Goal: Information Seeking & Learning: Learn about a topic

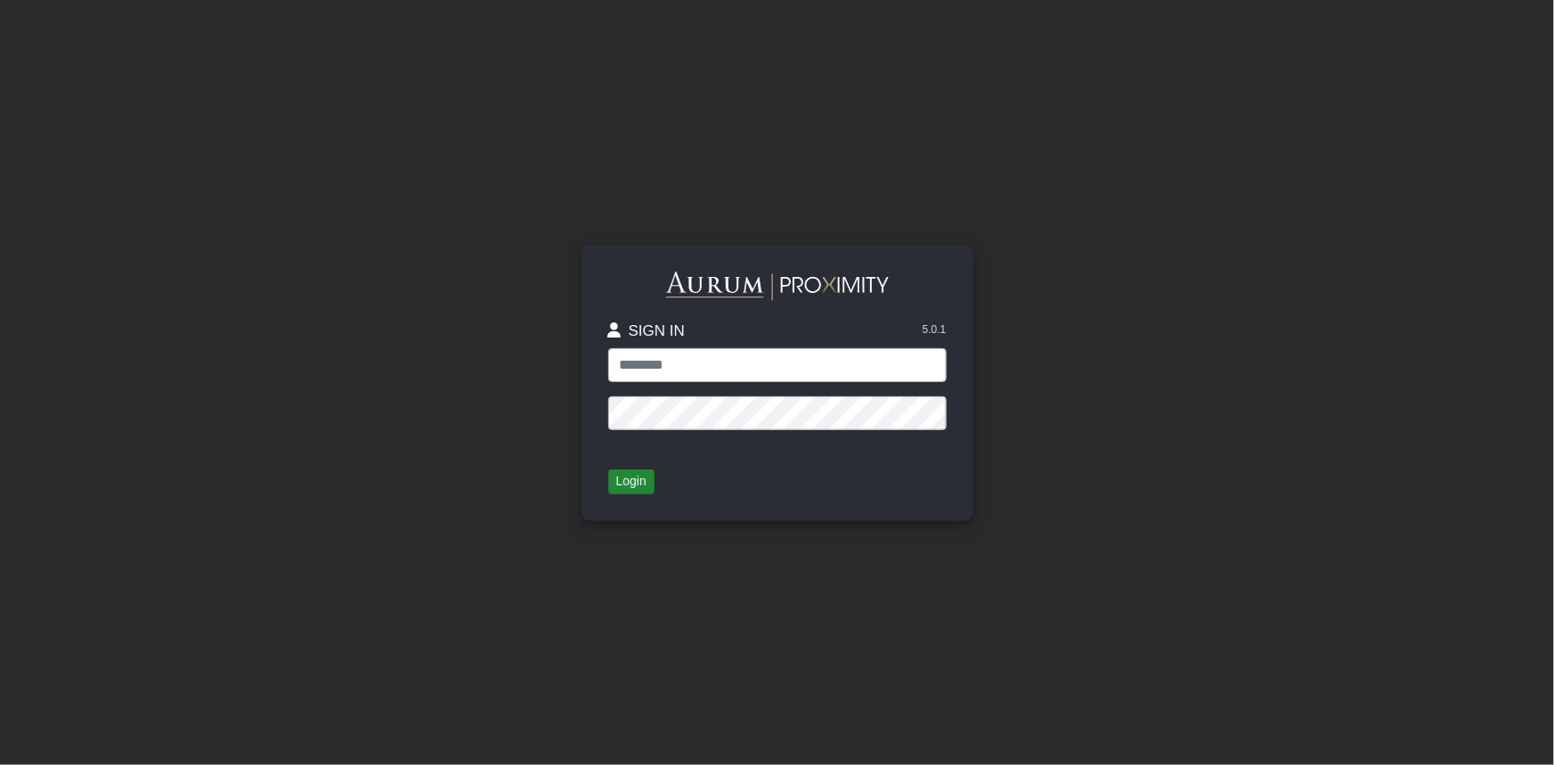
type input "******"
click at [636, 483] on button "Login" at bounding box center [631, 481] width 46 height 25
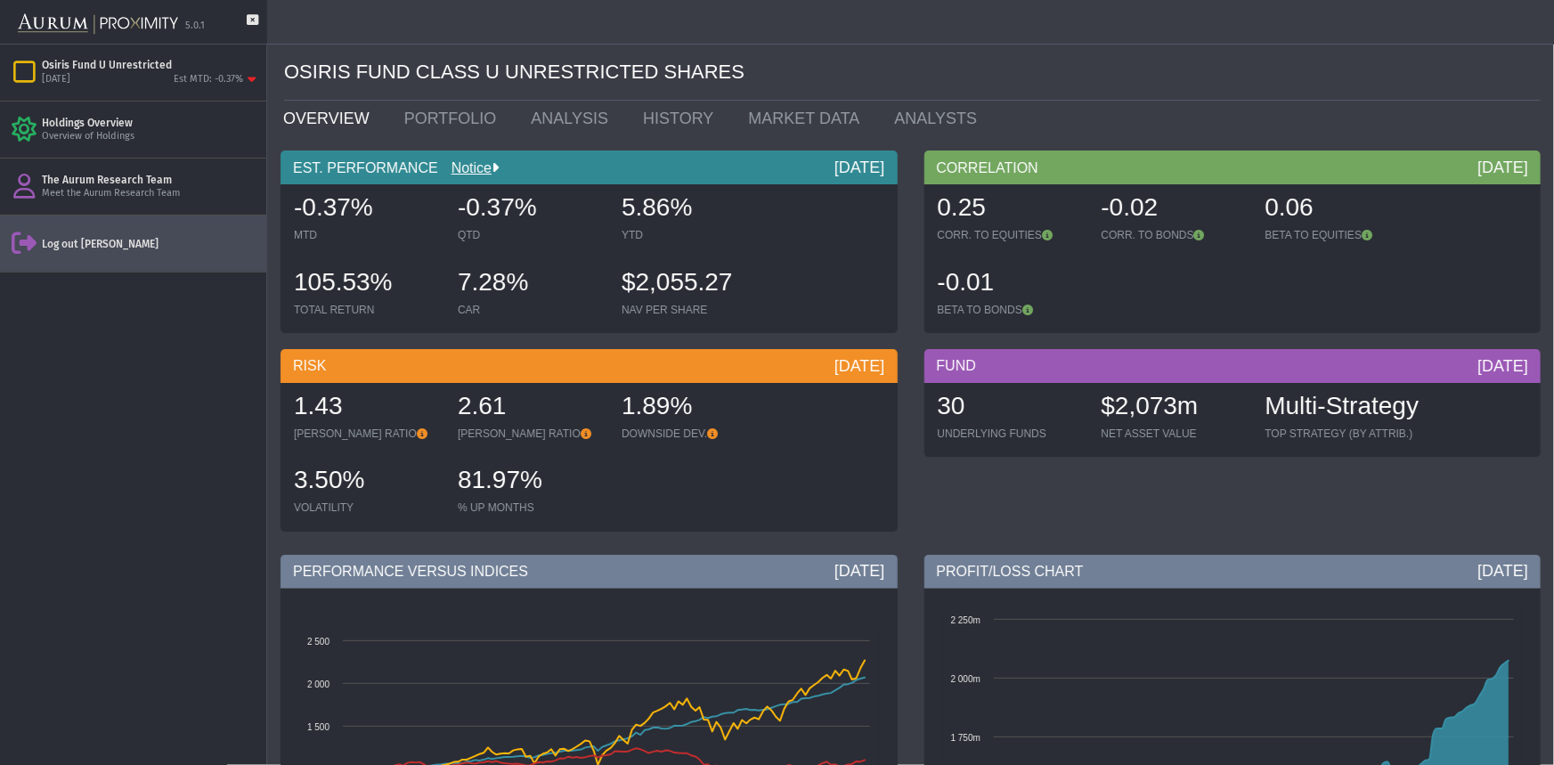
click at [108, 245] on div "Log out [PERSON_NAME]" at bounding box center [151, 244] width 218 height 14
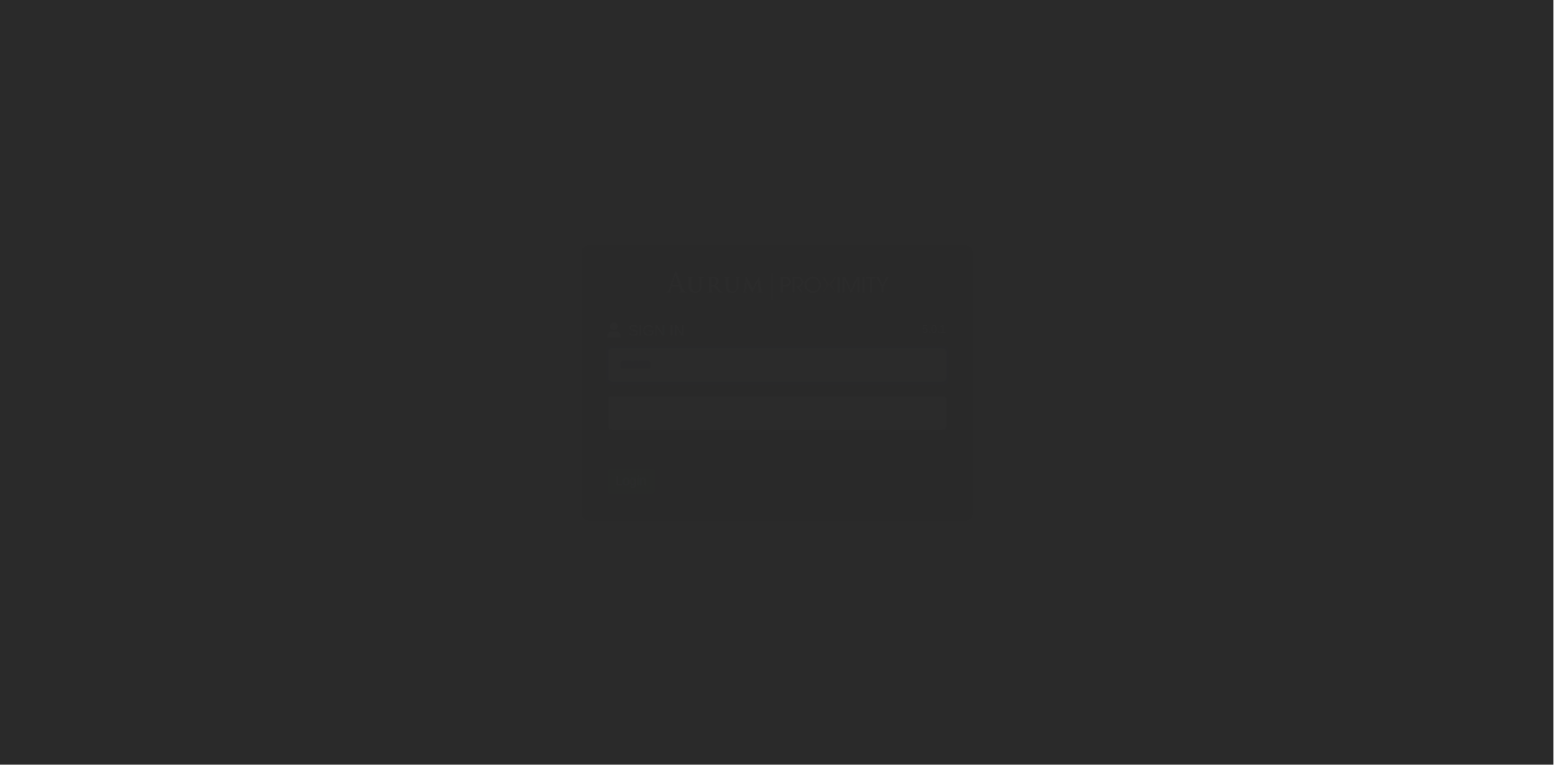
click at [668, 366] on input "******" at bounding box center [777, 365] width 338 height 34
type input "*****"
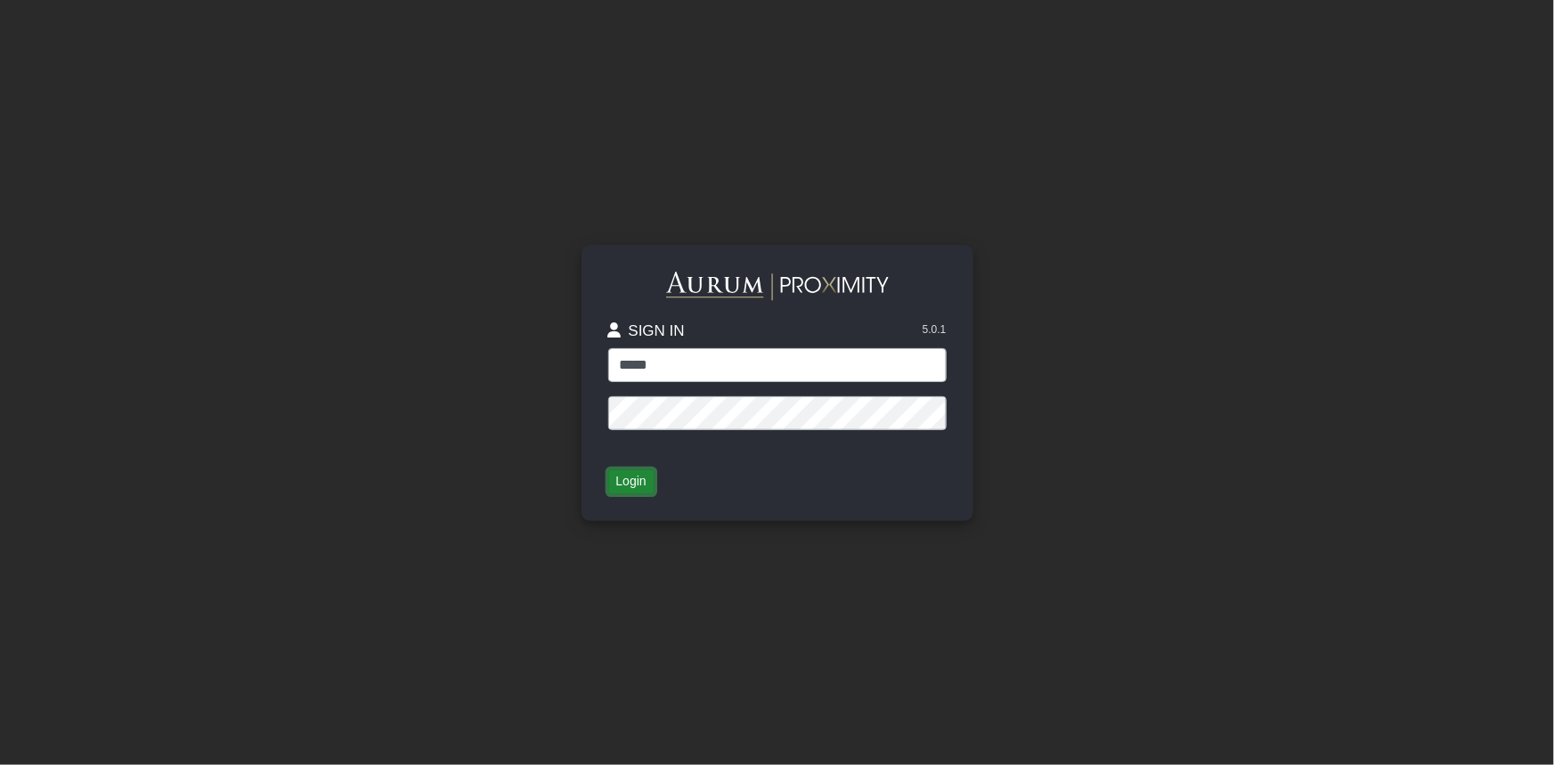
click at [623, 487] on button "Login" at bounding box center [631, 481] width 46 height 25
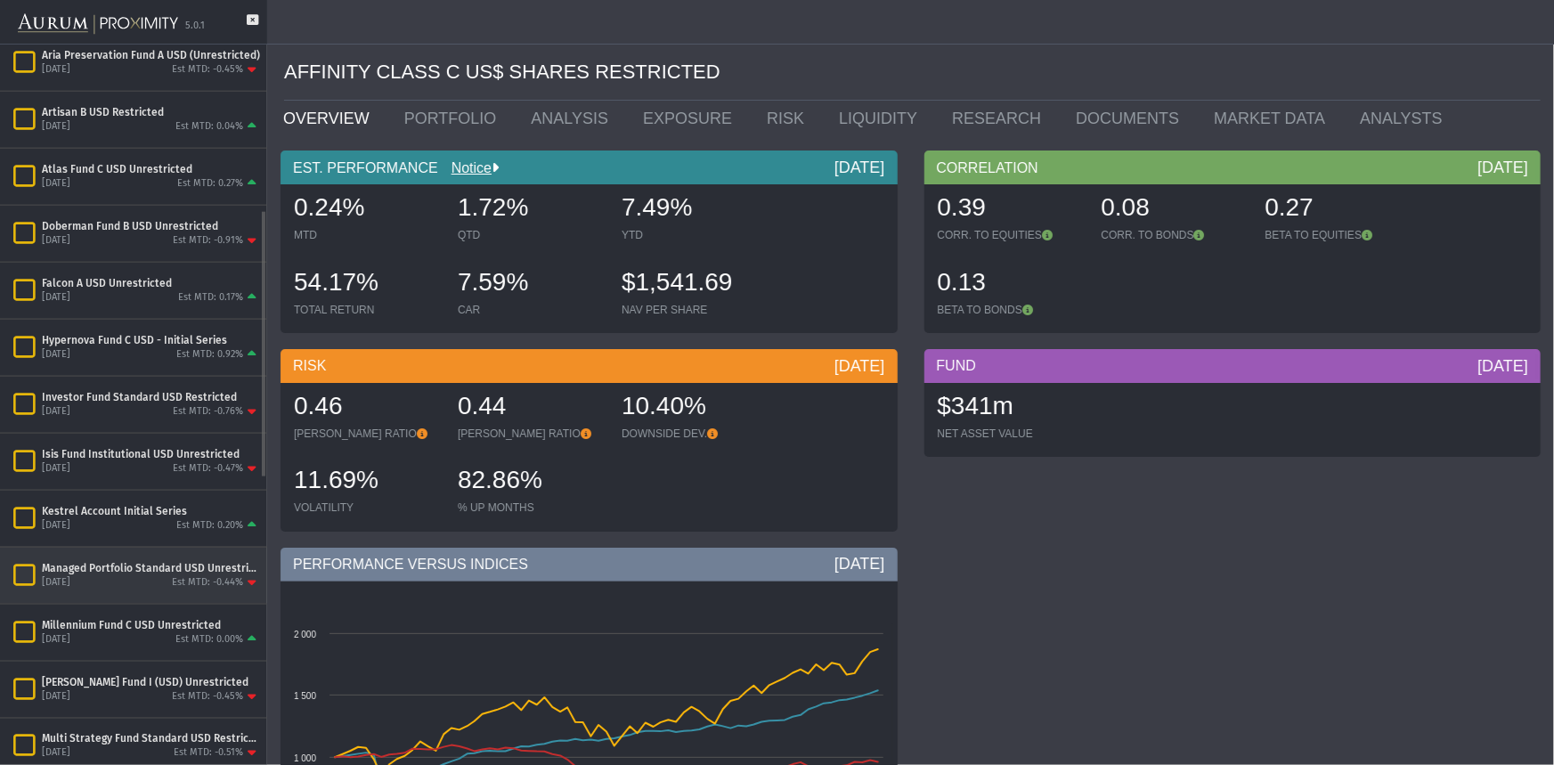
scroll to position [516, 0]
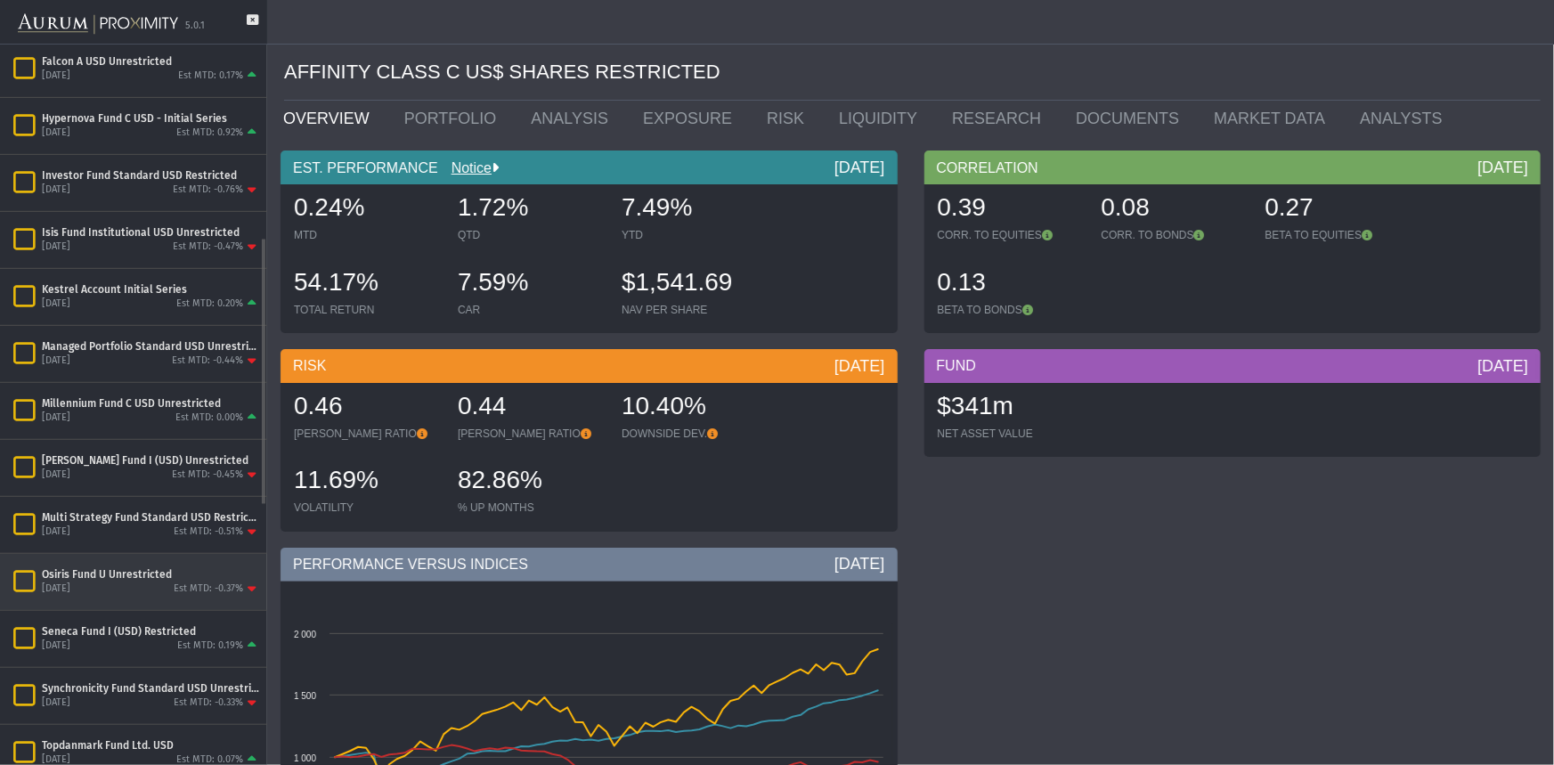
click at [110, 582] on div "[DATE] Est MTD: -0.37%" at bounding box center [151, 590] width 218 height 16
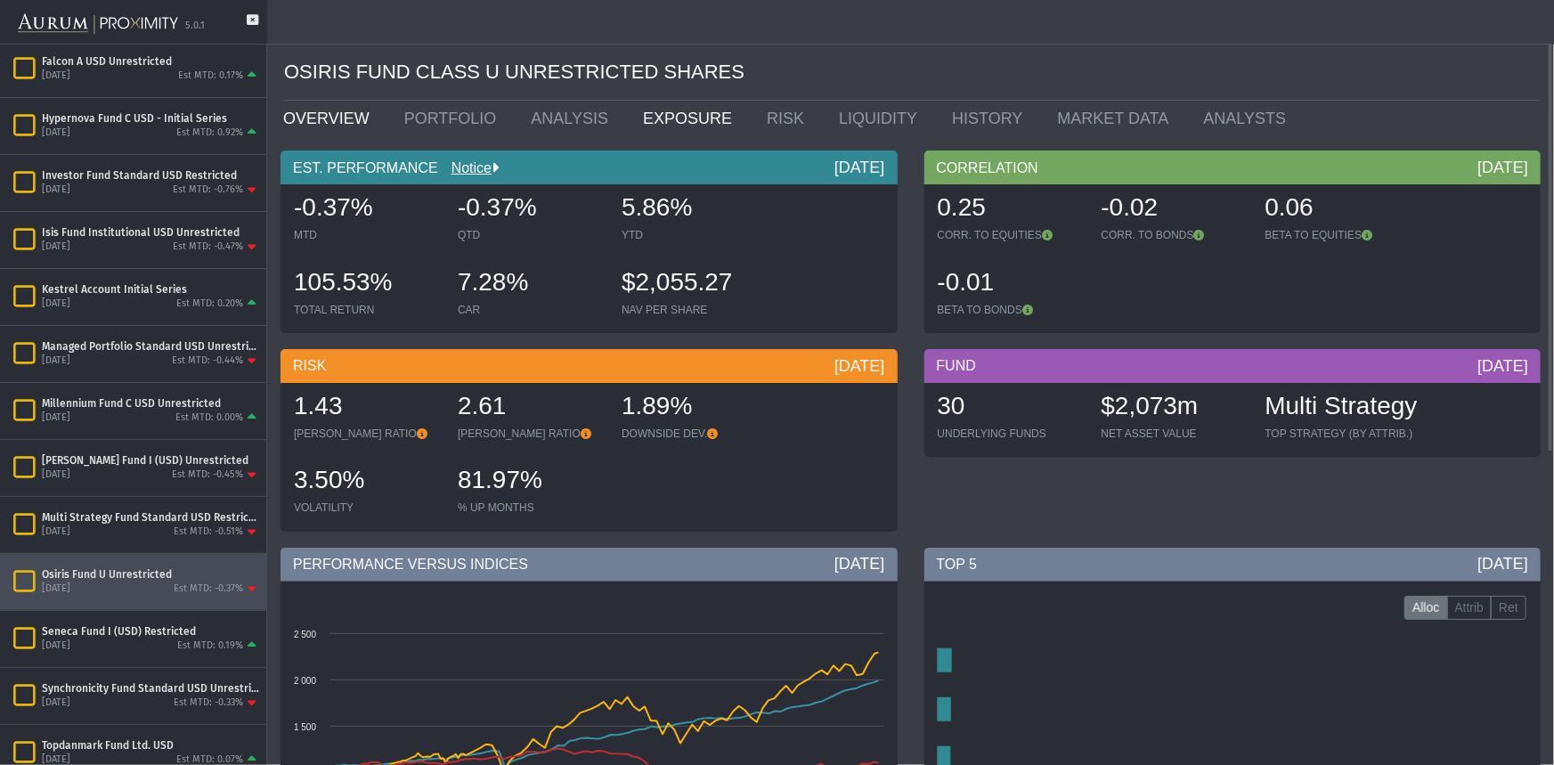
click at [671, 114] on link "EXPOSURE" at bounding box center [692, 119] width 124 height 36
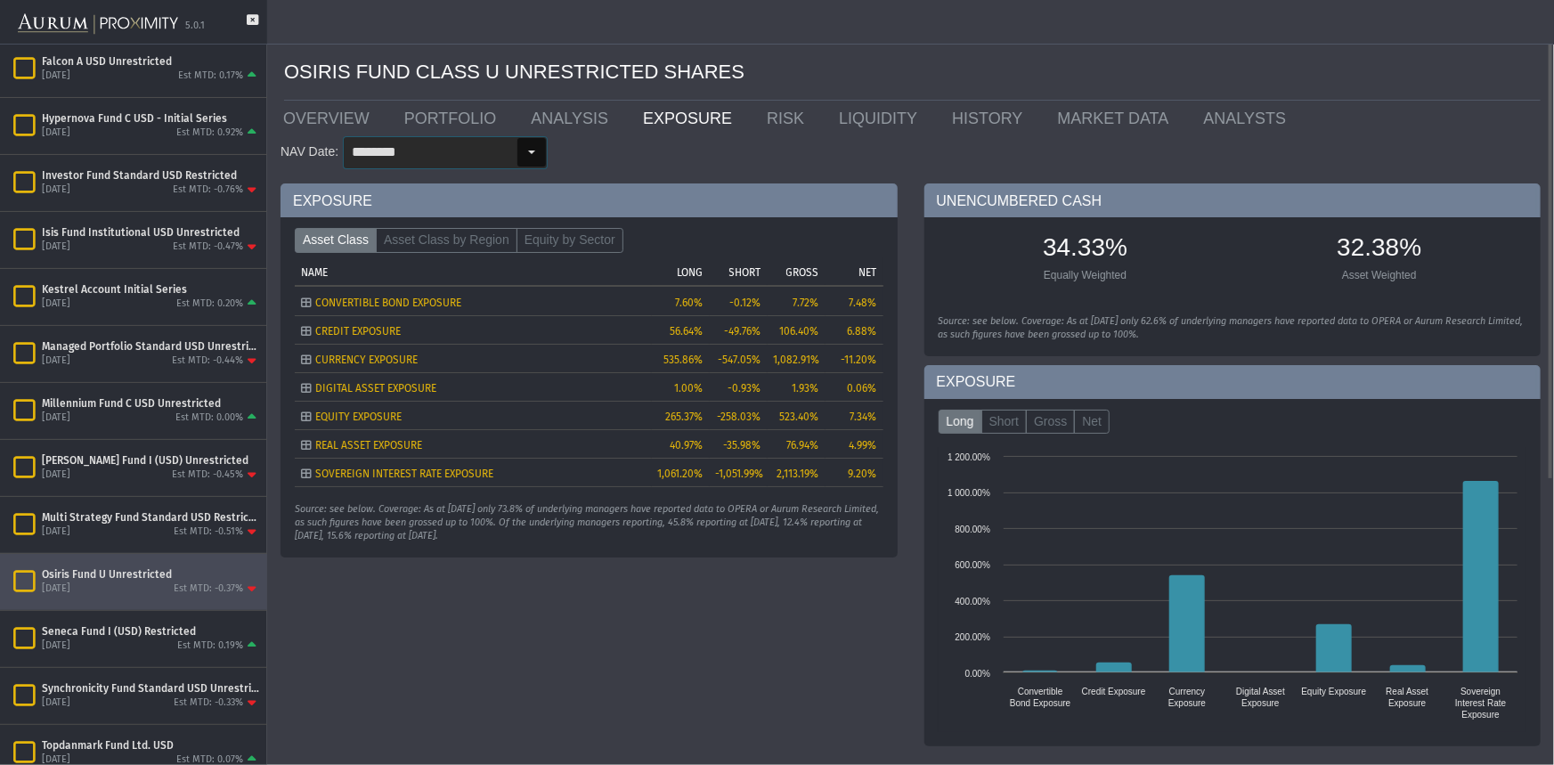
click at [531, 151] on div "Select" at bounding box center [531, 152] width 28 height 28
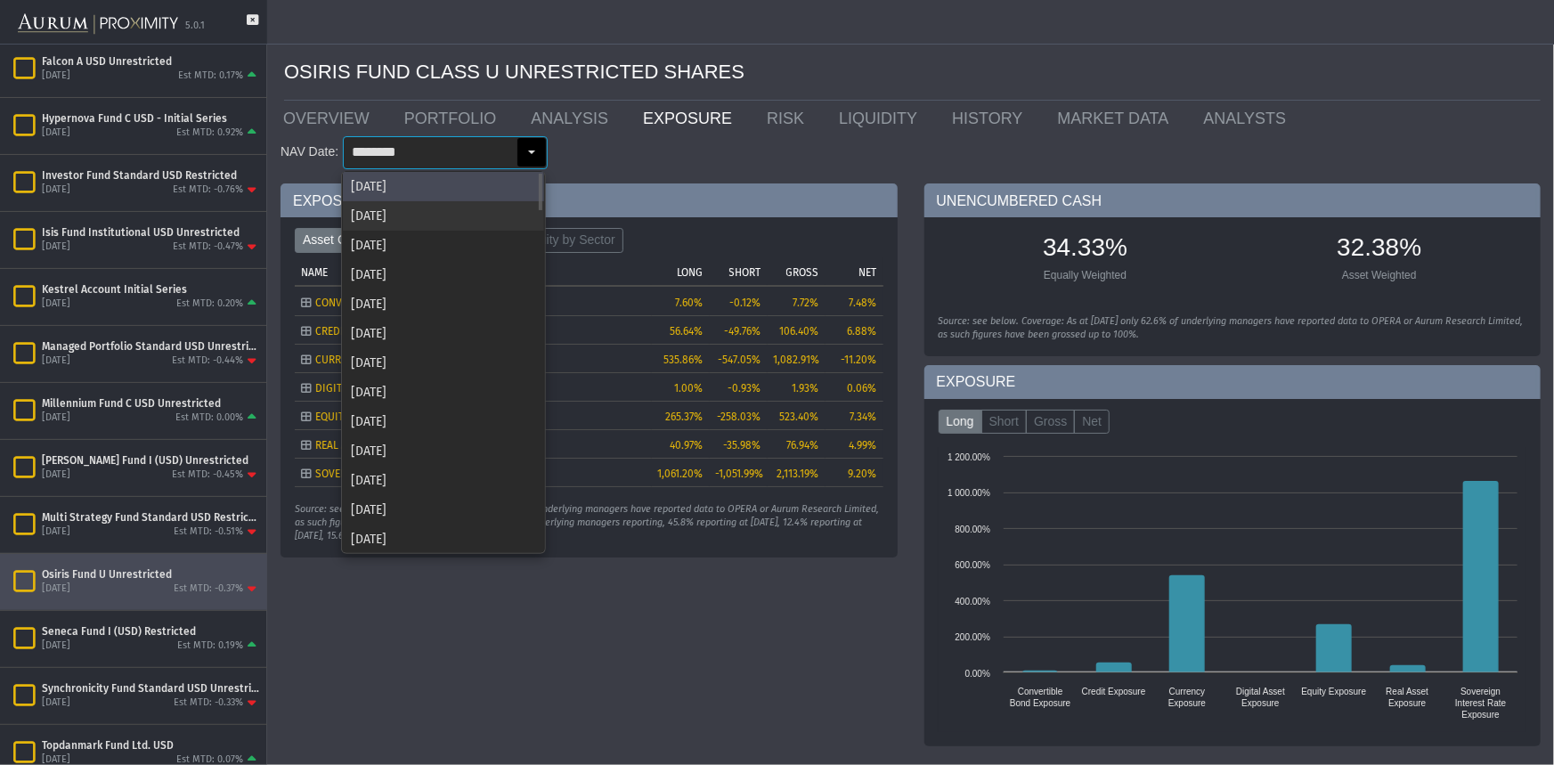
click at [426, 216] on div "[DATE]" at bounding box center [443, 215] width 201 height 29
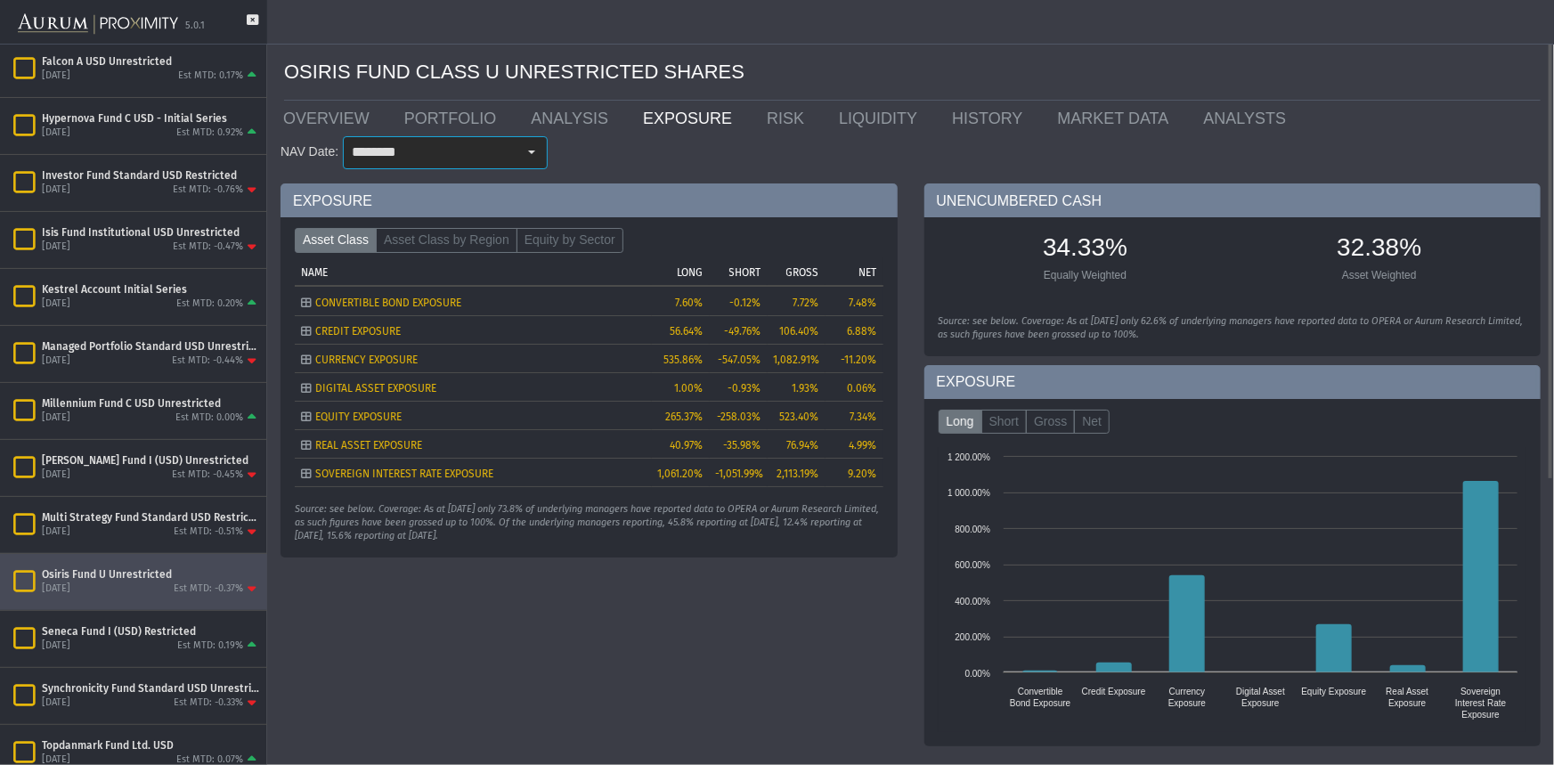
type input "********"
drag, startPoint x: 669, startPoint y: 382, endPoint x: 696, endPoint y: 386, distance: 28.0
click at [696, 386] on td "0.85%" at bounding box center [681, 386] width 58 height 28
click at [408, 114] on link "PORTFOLIO" at bounding box center [454, 119] width 127 height 36
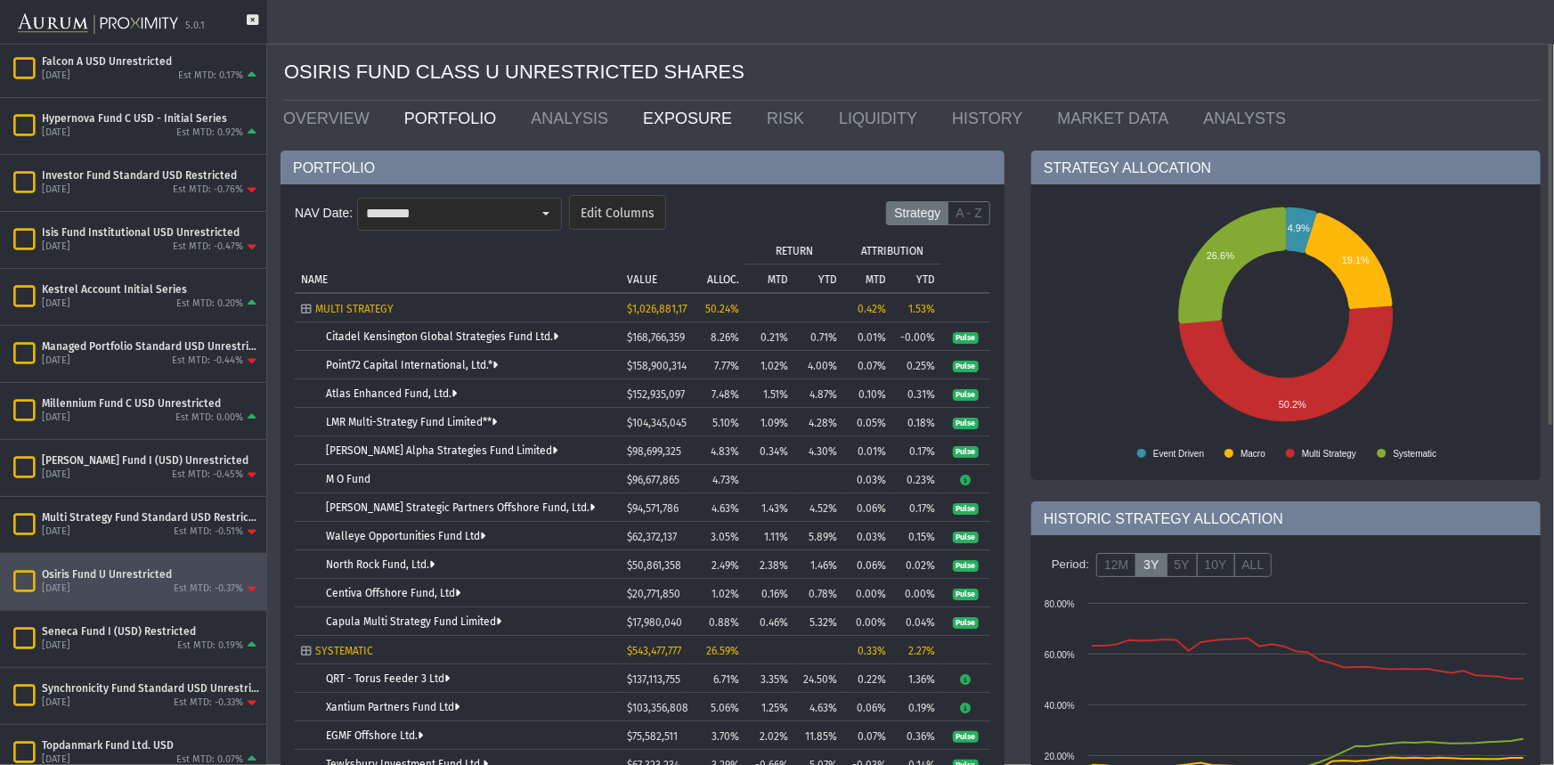
click at [649, 121] on link "EXPOSURE" at bounding box center [692, 119] width 124 height 36
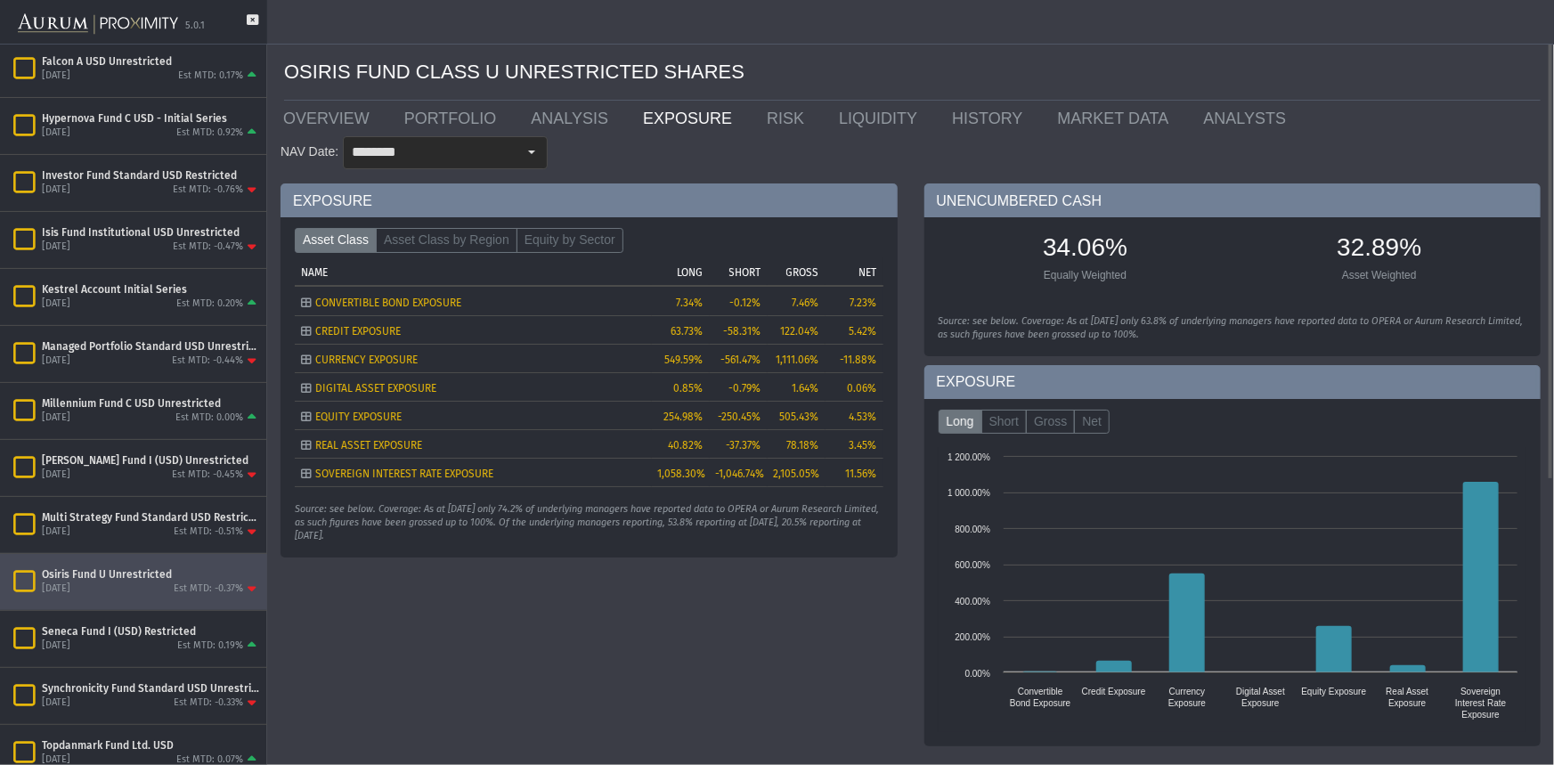
click at [1527, 534] on div "Long Short Gross Net Created with Highcharts 11.4.8 Convertible ​ Bond Exposure…" at bounding box center [1232, 573] width 617 height 348
drag, startPoint x: 671, startPoint y: 387, endPoint x: 707, endPoint y: 392, distance: 36.8
click at [707, 392] on td "0.85%" at bounding box center [681, 386] width 58 height 28
drag, startPoint x: 519, startPoint y: 513, endPoint x: 541, endPoint y: 516, distance: 21.7
click at [541, 516] on div "Source: see below. Coverage: As at [DATE] only 74.2% of underlying managers hav…" at bounding box center [589, 523] width 589 height 40
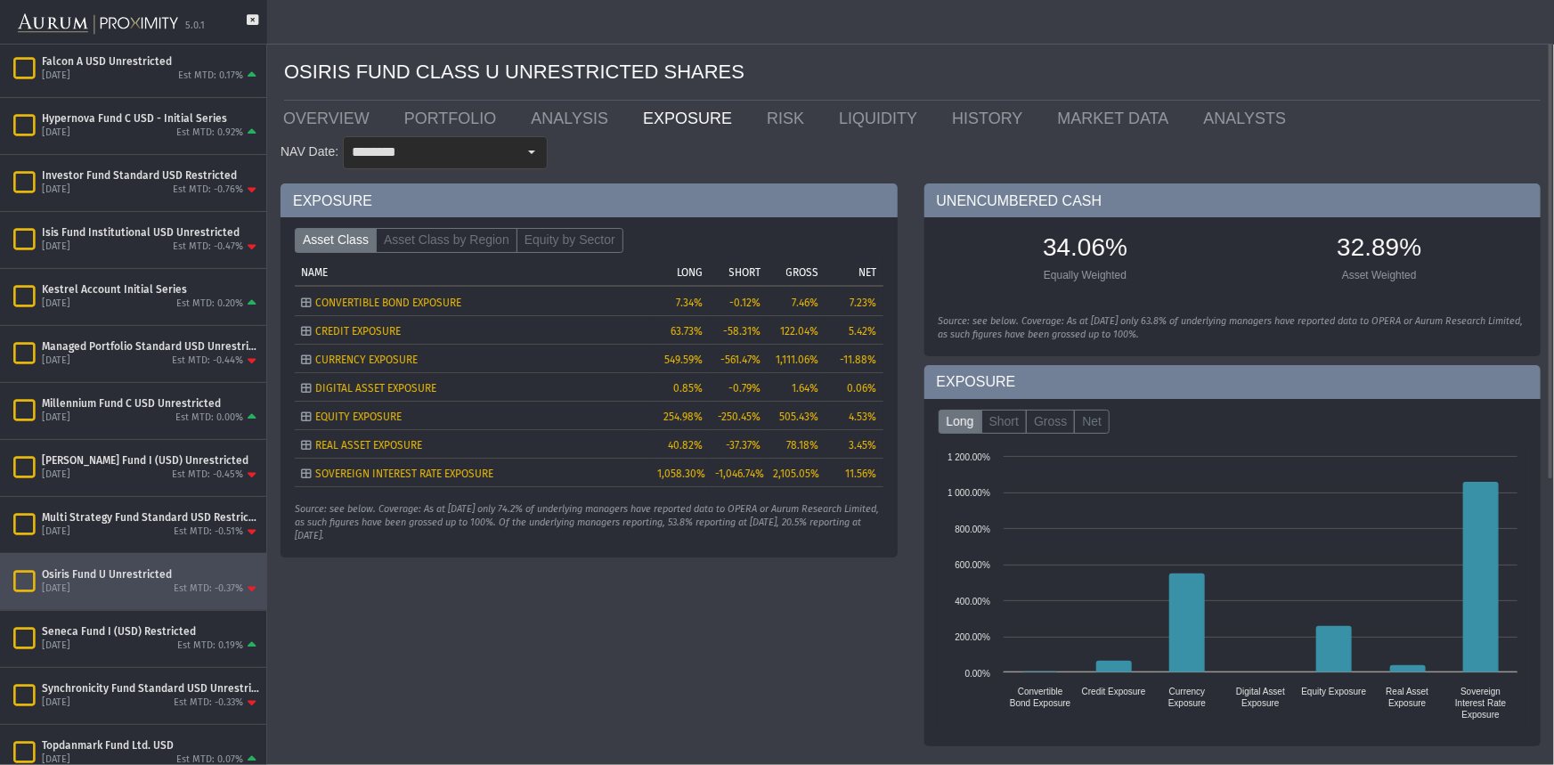
drag, startPoint x: 578, startPoint y: 635, endPoint x: 565, endPoint y: 628, distance: 15.1
click at [570, 630] on div "EXPOSURE Asset Class Asset Class by Region Equity by Sector Tree list with 7 ro…" at bounding box center [589, 469] width 644 height 572
drag, startPoint x: 448, startPoint y: 385, endPoint x: 326, endPoint y: 378, distance: 122.2
click at [326, 378] on td "DIGITAL ASSET EXPOSURE" at bounding box center [473, 386] width 357 height 28
click at [537, 152] on div "Select" at bounding box center [531, 152] width 28 height 28
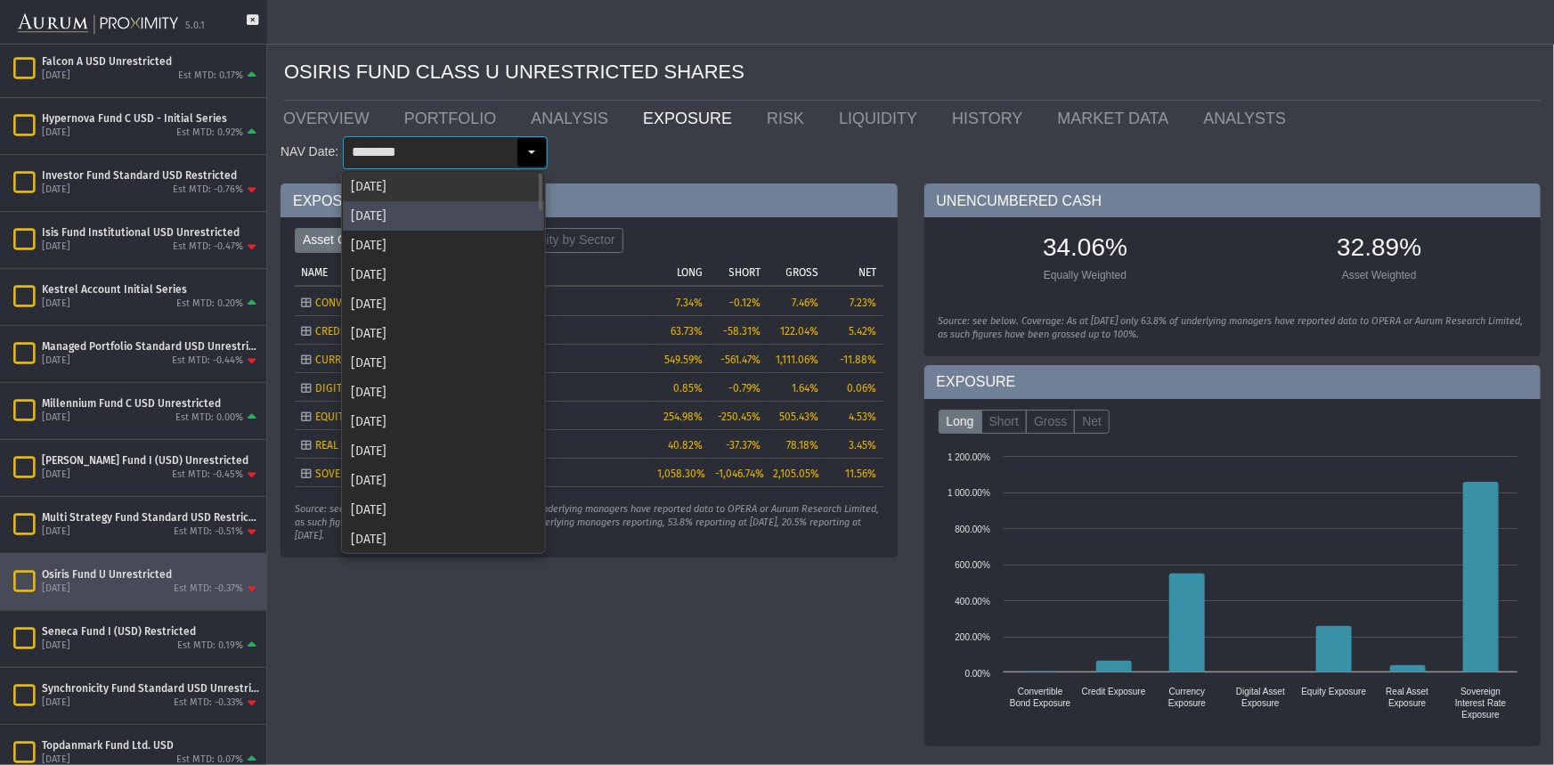
click at [415, 185] on div "[DATE]" at bounding box center [443, 186] width 201 height 29
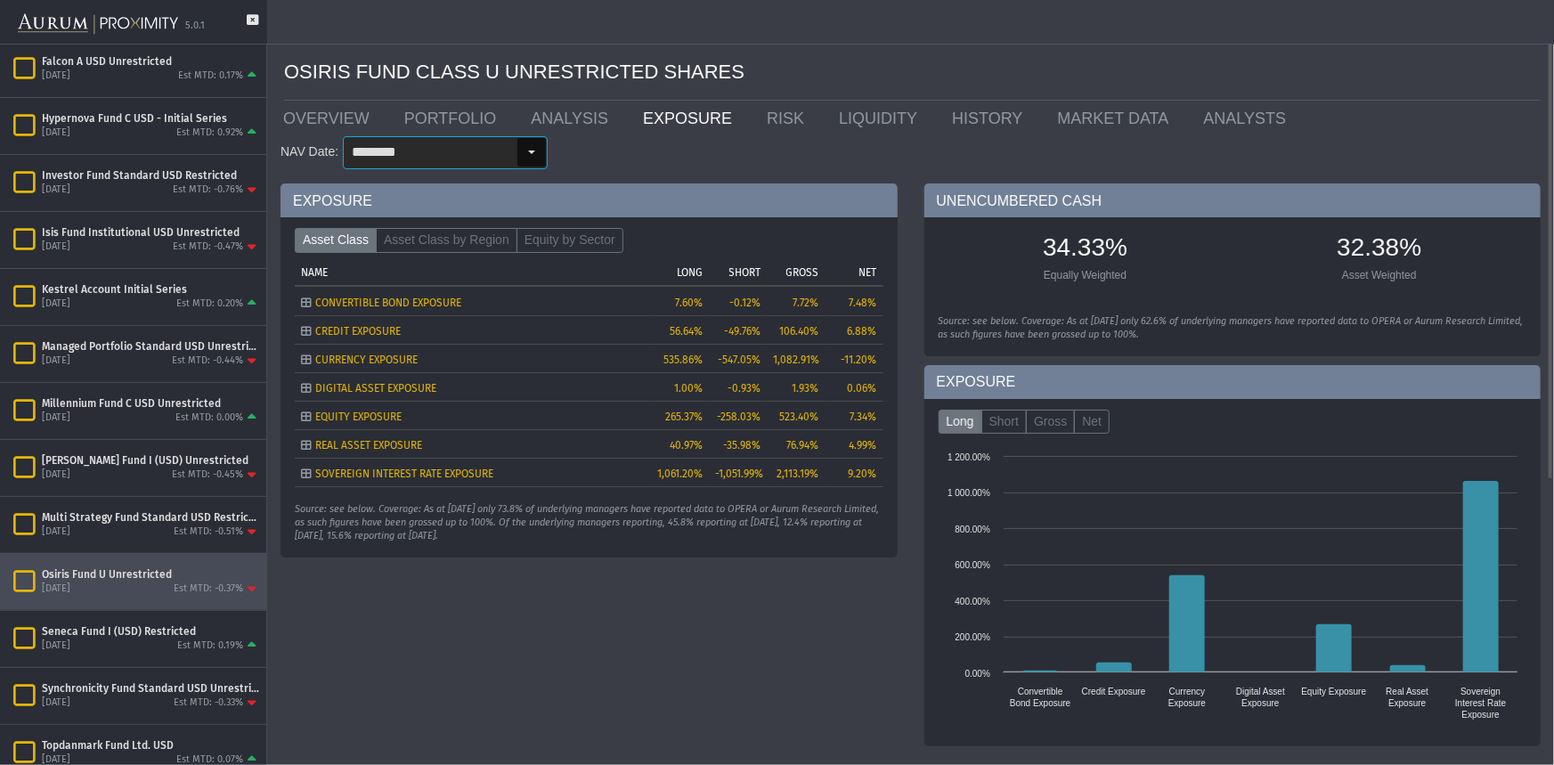
click at [533, 146] on div "Select" at bounding box center [531, 152] width 28 height 28
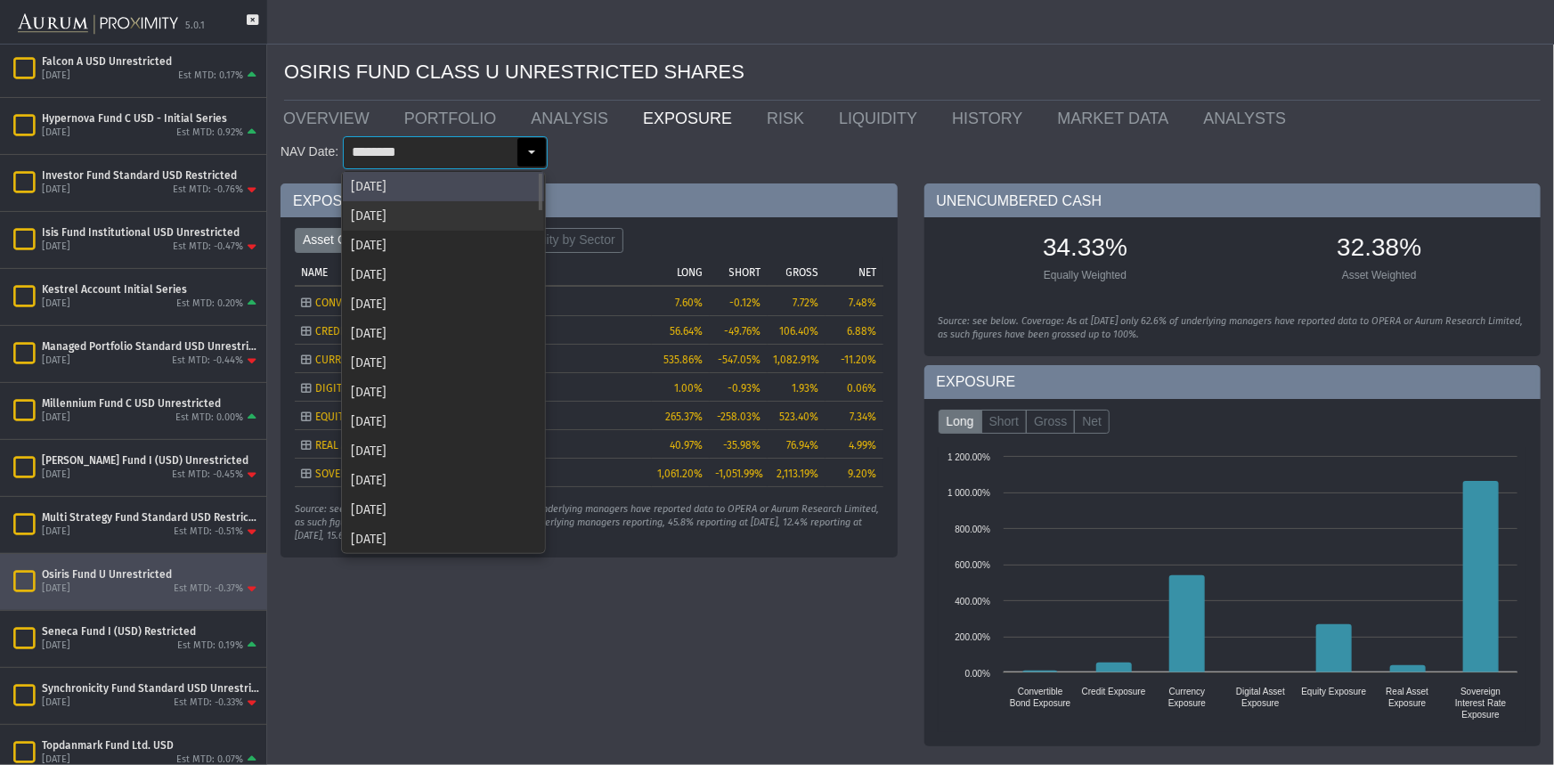
click at [421, 217] on div "[DATE]" at bounding box center [443, 215] width 201 height 29
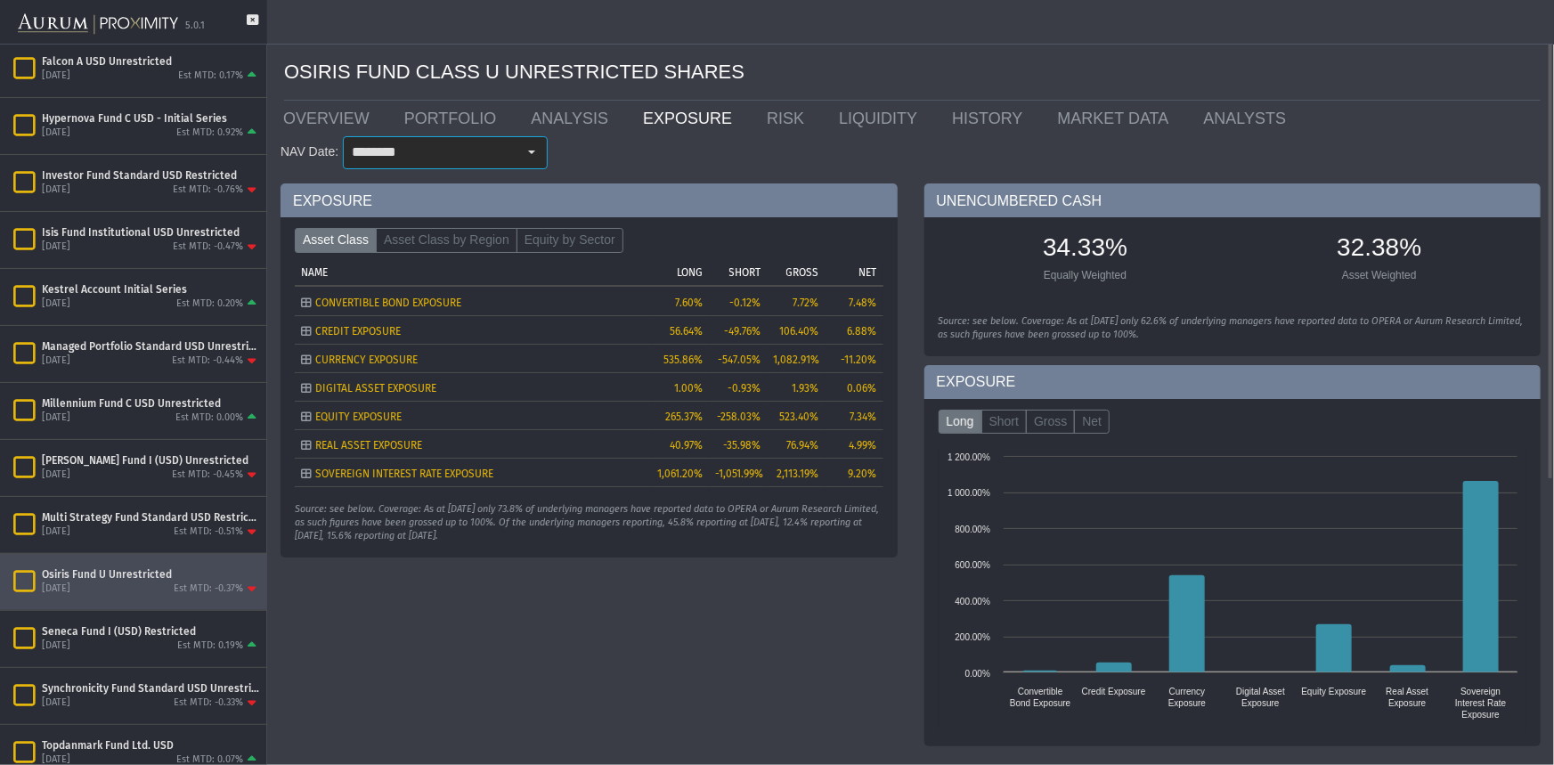
type input "********"
click at [1512, 436] on form "Long Short Gross Net" at bounding box center [1233, 427] width 589 height 42
drag, startPoint x: 665, startPoint y: 382, endPoint x: 704, endPoint y: 392, distance: 40.4
click at [704, 392] on td "0.85%" at bounding box center [681, 386] width 58 height 28
click at [677, 389] on span "0.85%" at bounding box center [688, 388] width 29 height 12
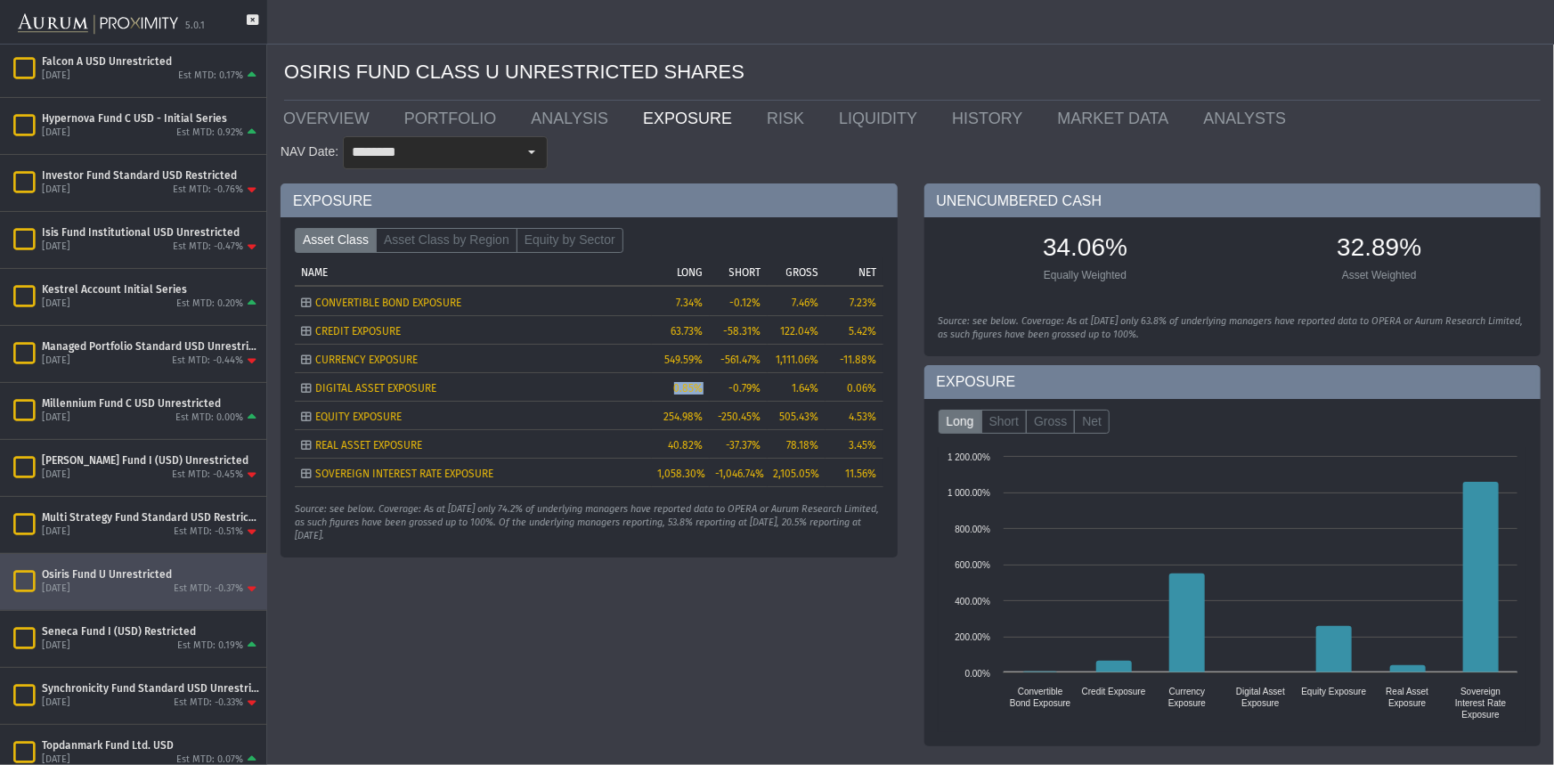
click at [673, 389] on div "0.85%" at bounding box center [680, 388] width 45 height 12
drag, startPoint x: 673, startPoint y: 389, endPoint x: 702, endPoint y: 390, distance: 28.5
click at [702, 390] on div "0.85%" at bounding box center [680, 388] width 45 height 12
drag, startPoint x: 789, startPoint y: 388, endPoint x: 818, endPoint y: 387, distance: 29.4
click at [818, 387] on td "1.64%" at bounding box center [797, 386] width 58 height 28
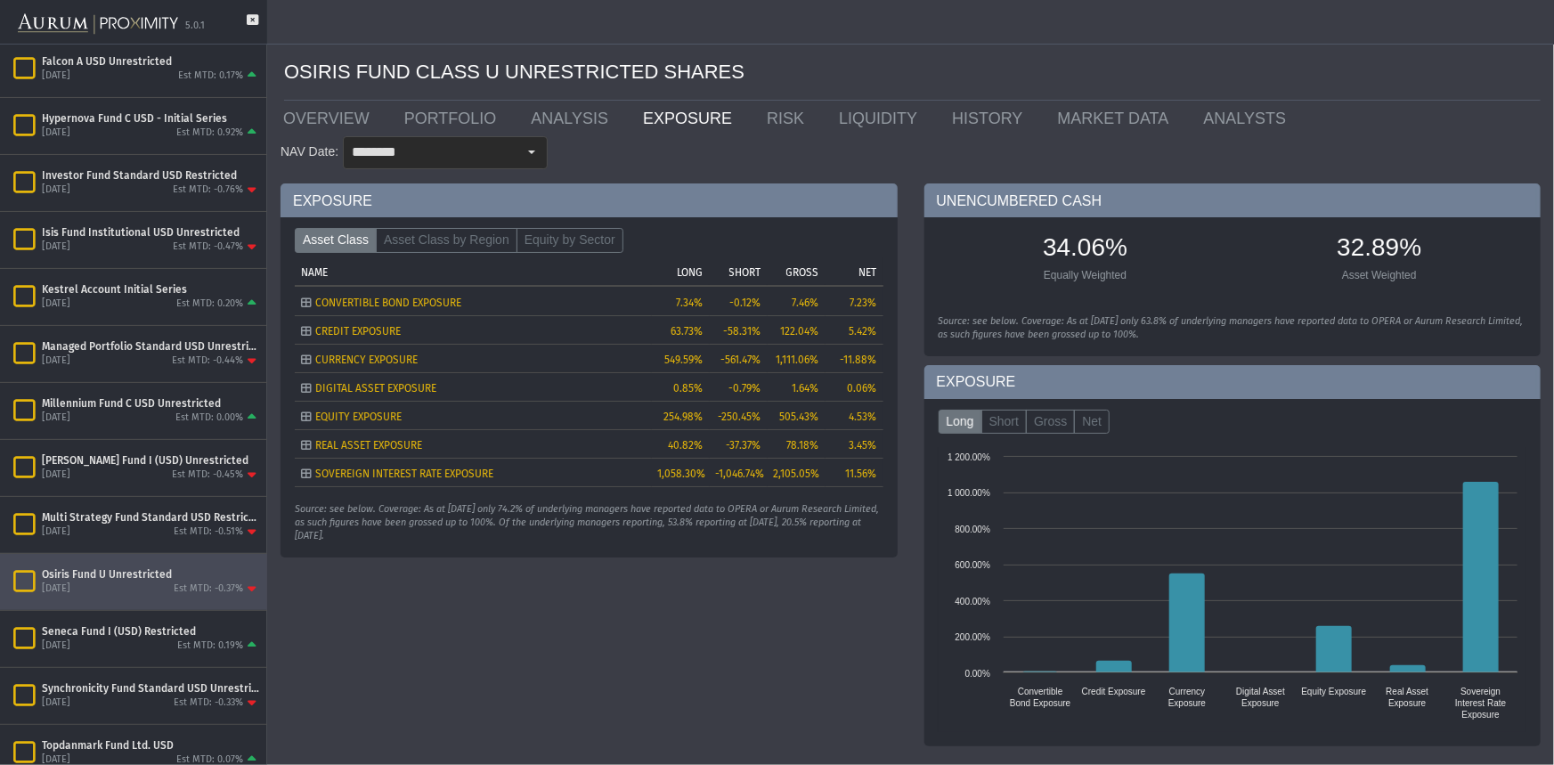
drag, startPoint x: 785, startPoint y: 477, endPoint x: 792, endPoint y: 457, distance: 21.7
click at [787, 472] on span "2,105.05%" at bounding box center [797, 474] width 46 height 12
drag, startPoint x: 797, startPoint y: 441, endPoint x: 802, endPoint y: 367, distance: 74.1
click at [797, 440] on span "78.18%" at bounding box center [803, 445] width 32 height 12
click at [801, 354] on td "1,111.06%" at bounding box center [797, 358] width 58 height 28
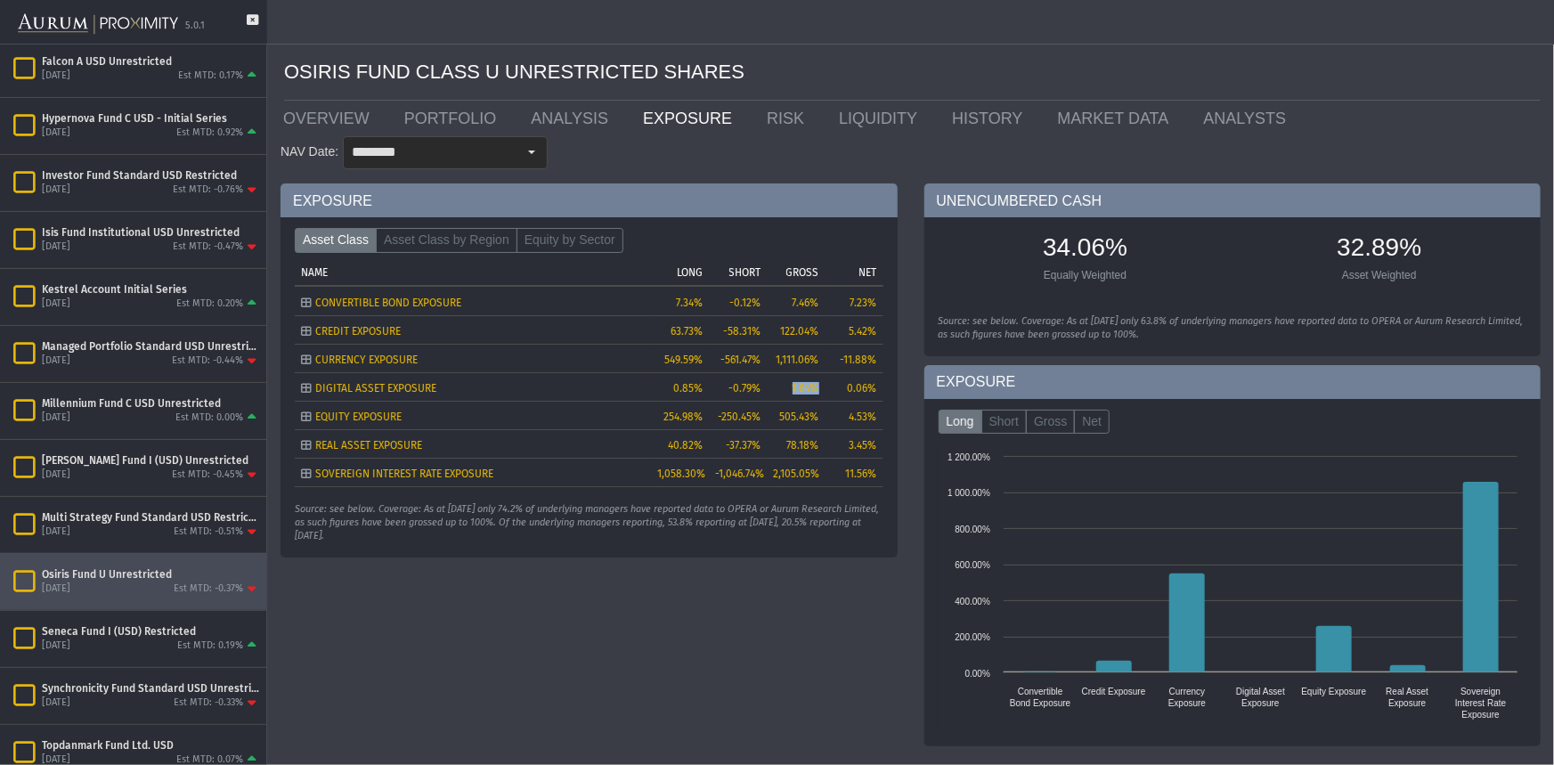
drag, startPoint x: 792, startPoint y: 386, endPoint x: 818, endPoint y: 386, distance: 26.7
click at [818, 386] on span "1.64%" at bounding box center [806, 388] width 27 height 12
drag, startPoint x: 844, startPoint y: 391, endPoint x: 880, endPoint y: 386, distance: 35.9
click at [879, 388] on td "0.06%" at bounding box center [855, 386] width 58 height 28
drag, startPoint x: 789, startPoint y: 390, endPoint x: 818, endPoint y: 391, distance: 29.4
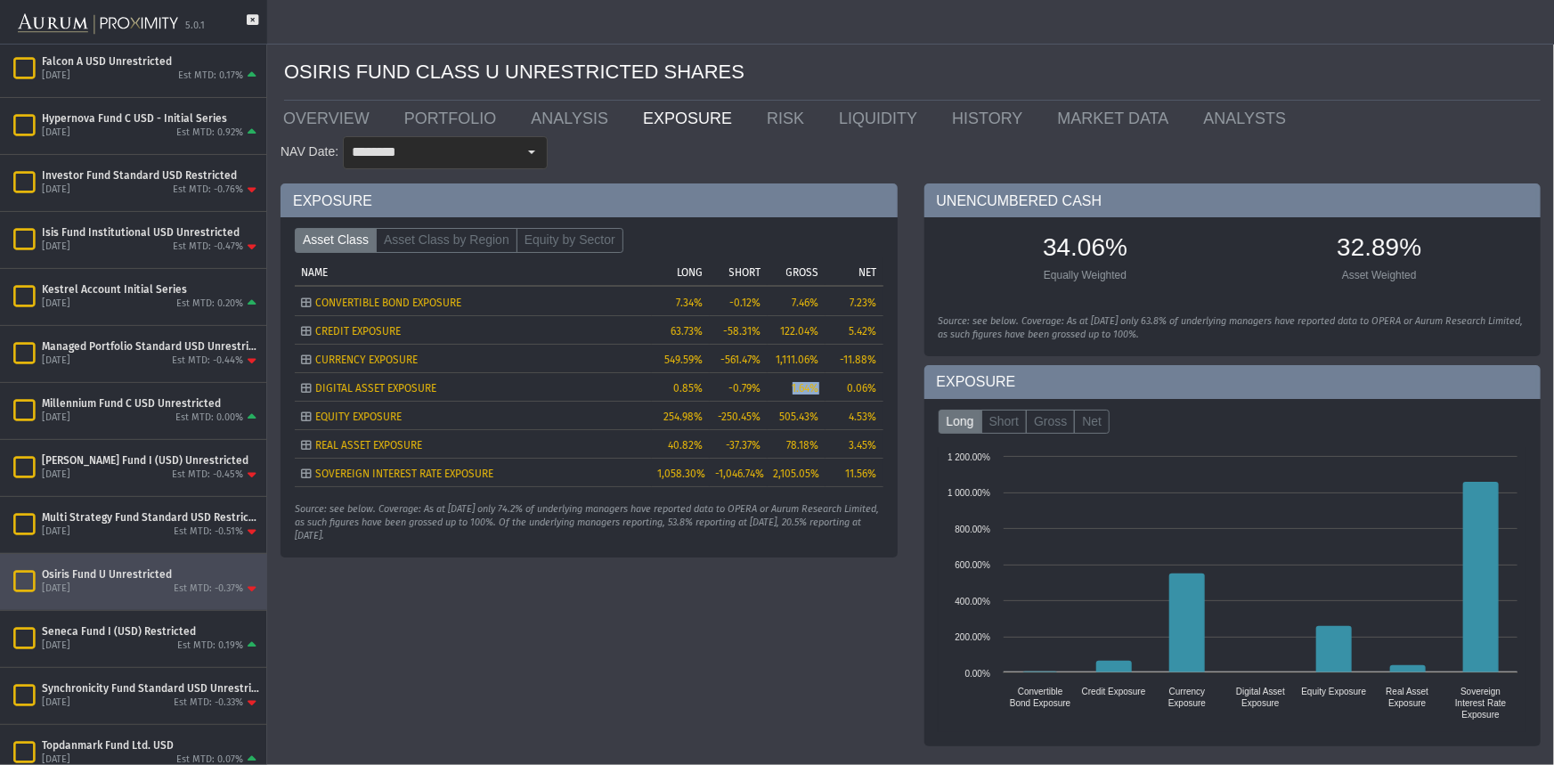
click at [818, 391] on td "1.64%" at bounding box center [797, 386] width 58 height 28
